Goal: Transaction & Acquisition: Book appointment/travel/reservation

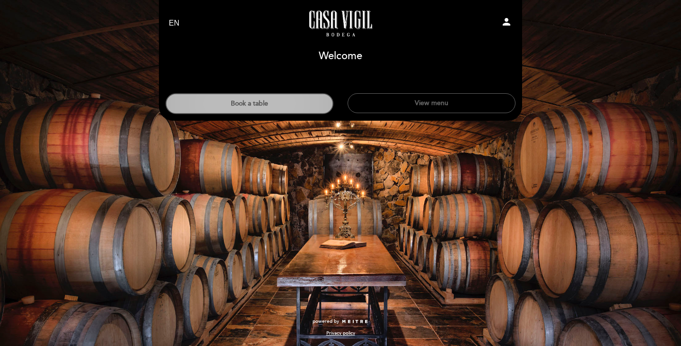
click at [242, 98] on button "Book a table" at bounding box center [250, 103] width 168 height 21
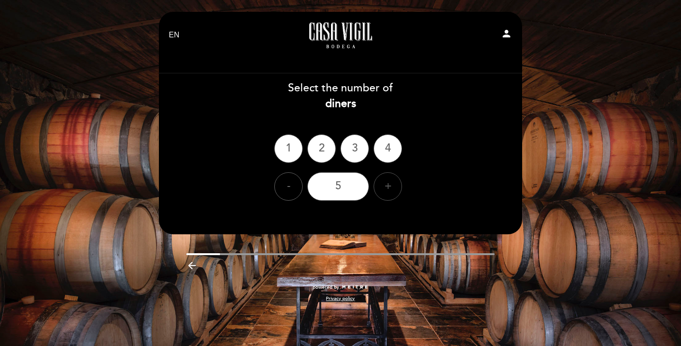
click at [389, 174] on div "+" at bounding box center [388, 186] width 28 height 28
click at [345, 185] on div "6" at bounding box center [337, 186] width 61 height 28
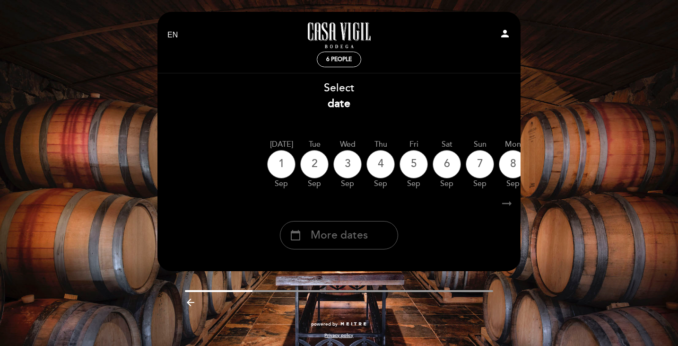
click at [510, 205] on icon "arrow_right_alt" at bounding box center [507, 203] width 14 height 20
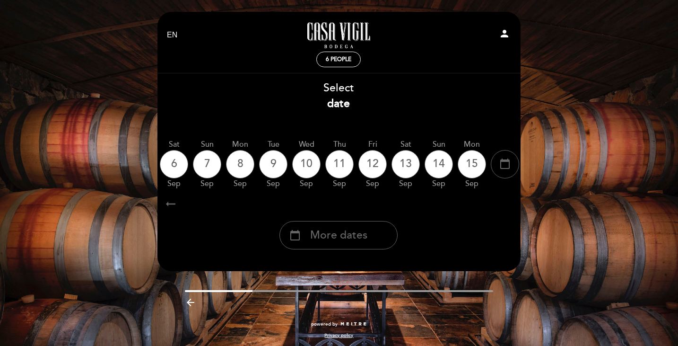
scroll to position [0, 276]
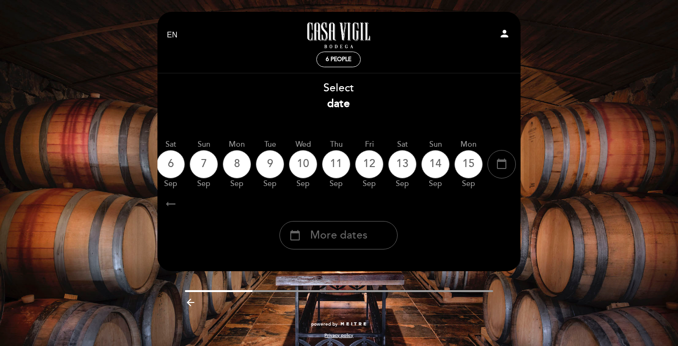
click at [510, 205] on icon "arrow_right_alt" at bounding box center [507, 203] width 14 height 20
click at [326, 237] on span "More dates" at bounding box center [338, 236] width 57 height 16
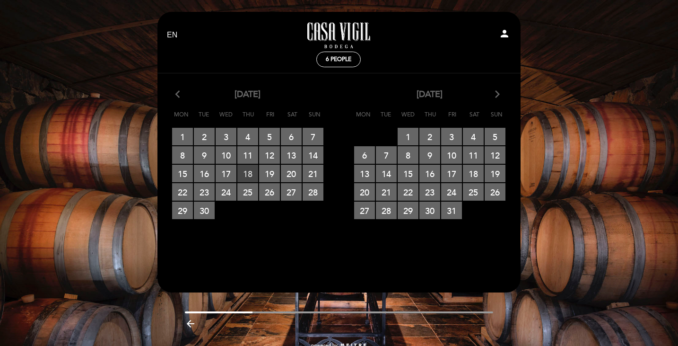
click at [253, 172] on span "18 RESERVATIONS AVAILABLE" at bounding box center [247, 174] width 21 height 18
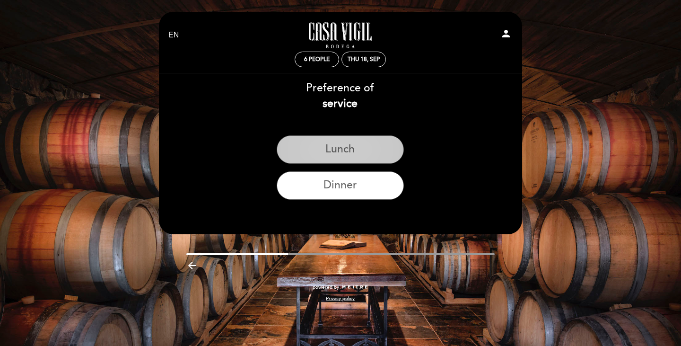
click at [331, 148] on button "Lunch" at bounding box center [340, 149] width 127 height 28
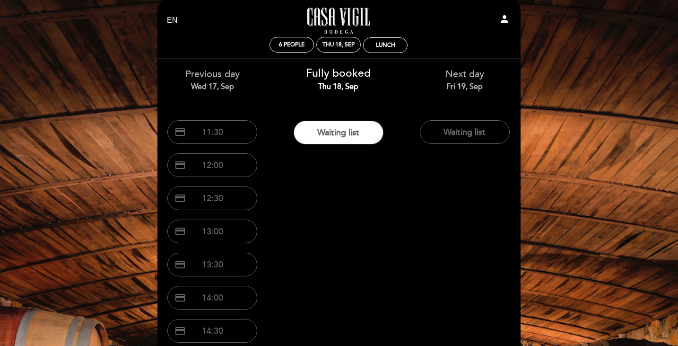
scroll to position [0, 0]
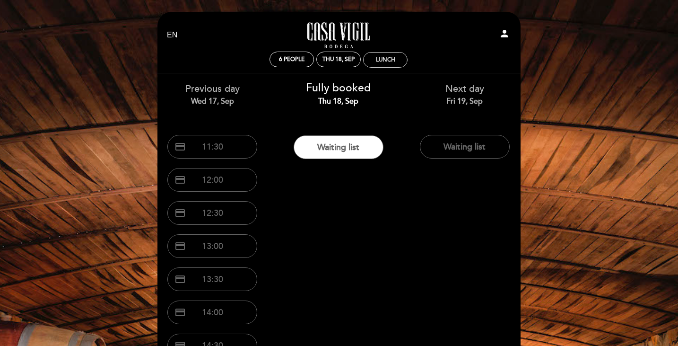
click at [391, 66] on div "Lunch" at bounding box center [386, 60] width 44 height 15
select select "? undefined:undefined ?"
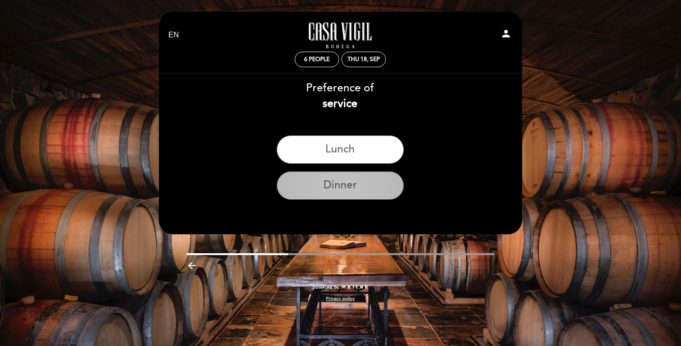
click at [345, 194] on button "Dinner" at bounding box center [340, 185] width 127 height 28
